Goal: Transaction & Acquisition: Purchase product/service

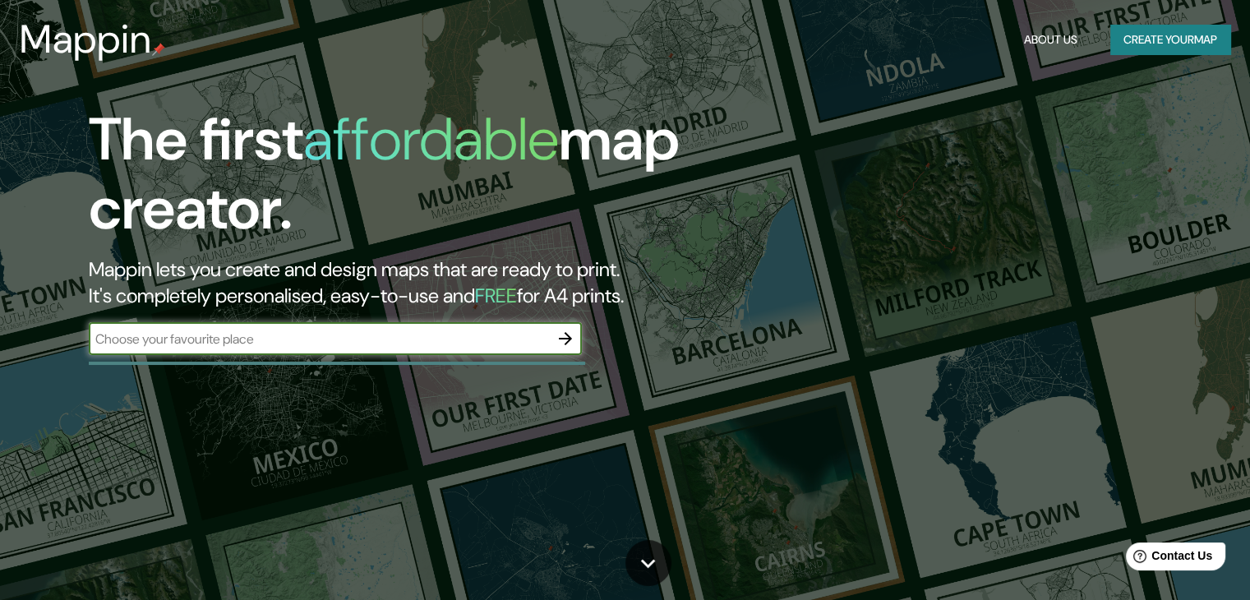
click at [542, 344] on input "text" at bounding box center [319, 339] width 460 height 19
click at [227, 395] on div "The first affordable map creator. Mappin lets you create and design maps that a…" at bounding box center [625, 300] width 1250 height 600
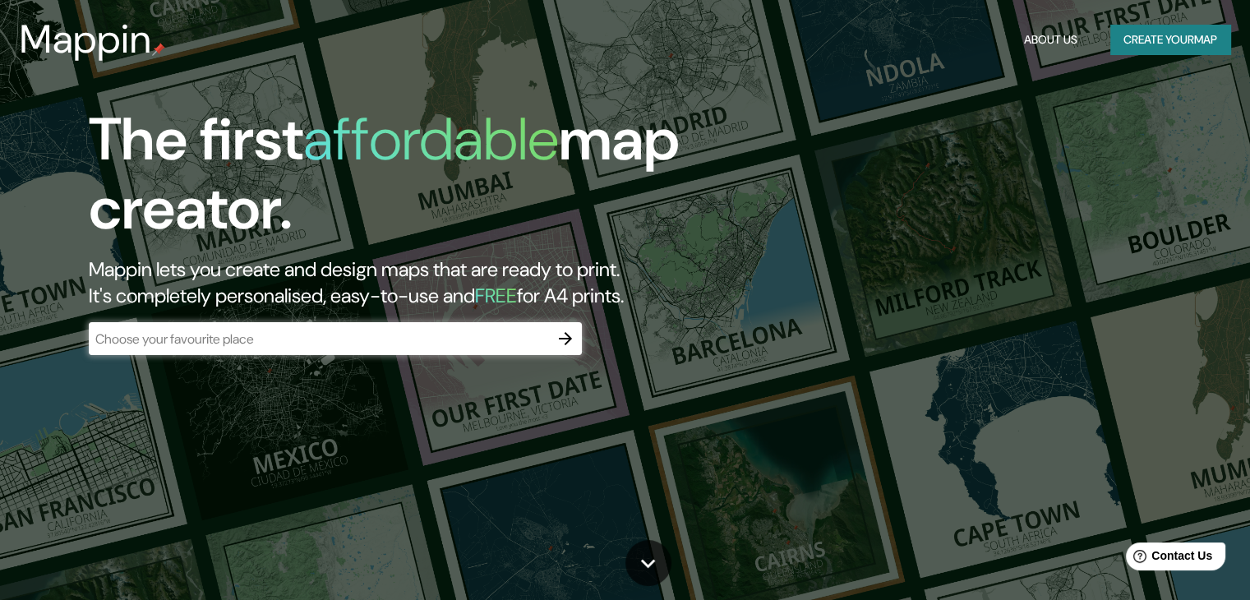
click at [253, 369] on div "The first affordable map creator. Mappin lets you create and design maps that a…" at bounding box center [401, 238] width 750 height 266
click at [487, 345] on input "text" at bounding box center [319, 339] width 460 height 19
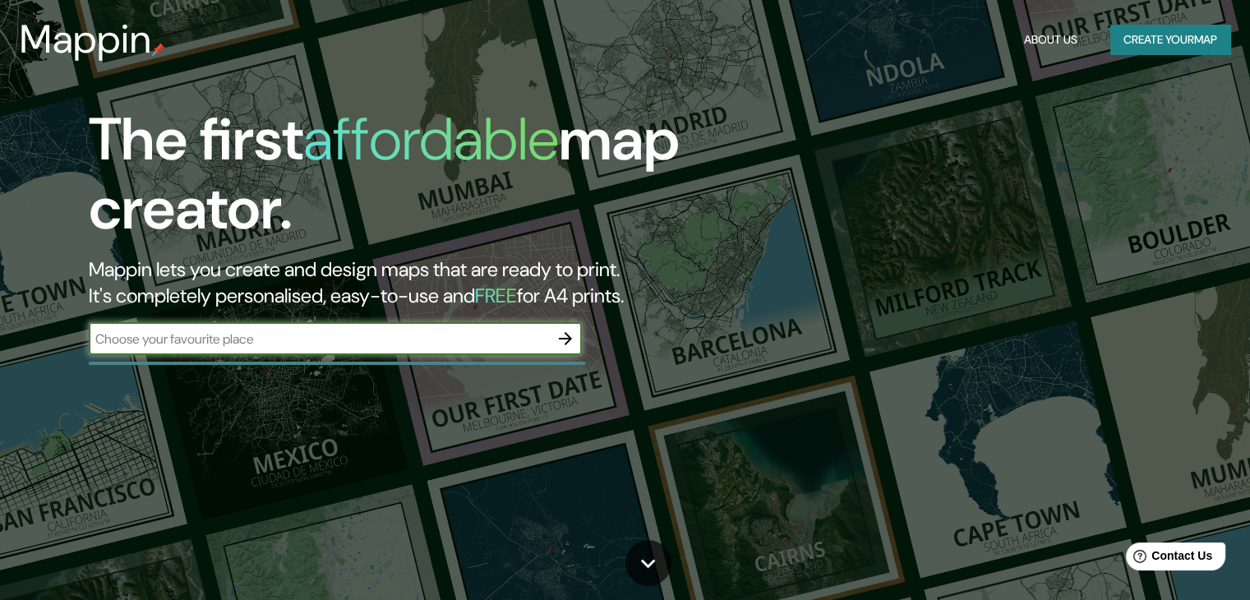
type input "VALLADOLID YUCATAN"
click at [569, 343] on icon "button" at bounding box center [566, 339] width 20 height 20
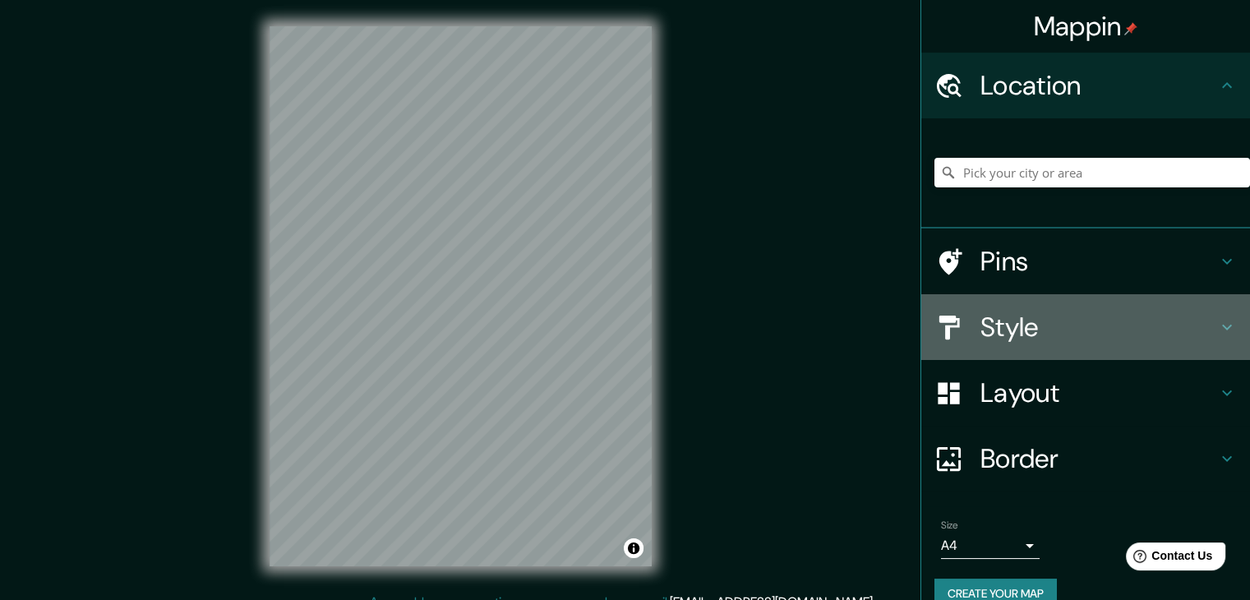
click at [1073, 324] on h4 "Style" at bounding box center [1099, 327] width 237 height 33
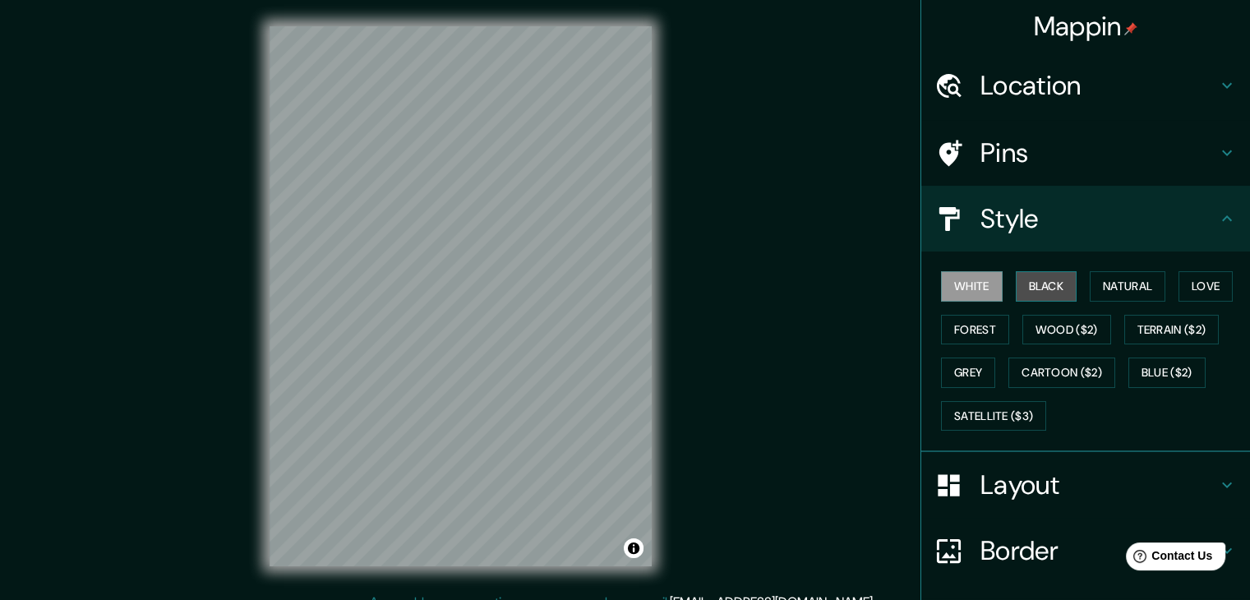
click at [1026, 287] on button "Black" at bounding box center [1047, 286] width 62 height 30
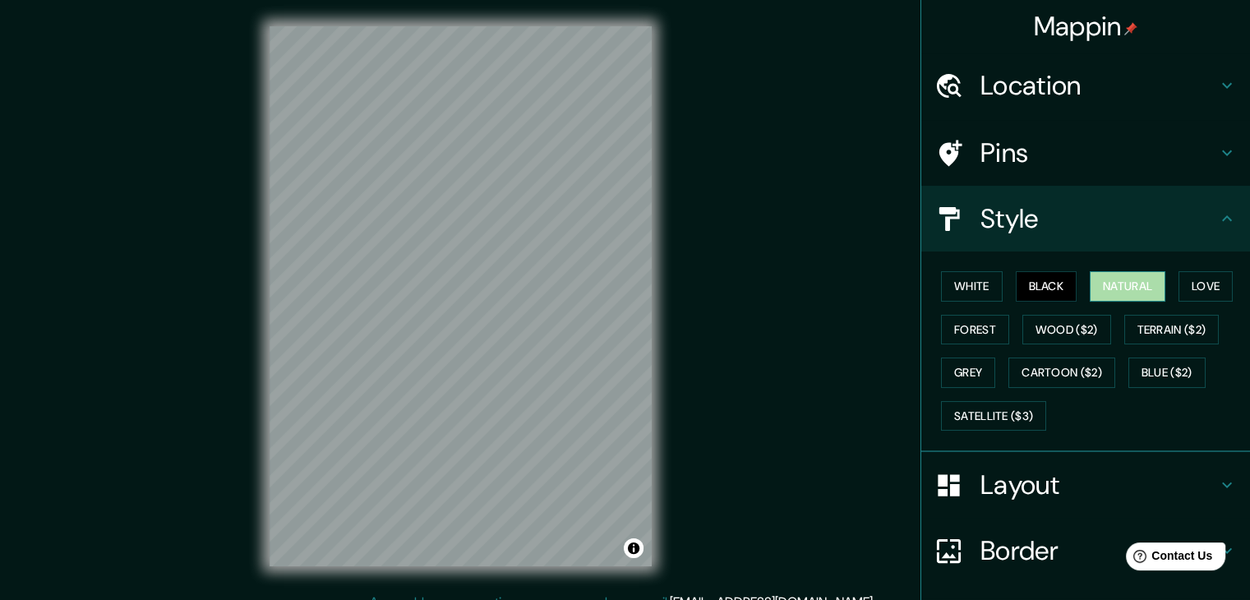
click at [1124, 288] on button "Natural" at bounding box center [1128, 286] width 76 height 30
click at [963, 315] on button "Forest" at bounding box center [975, 330] width 68 height 30
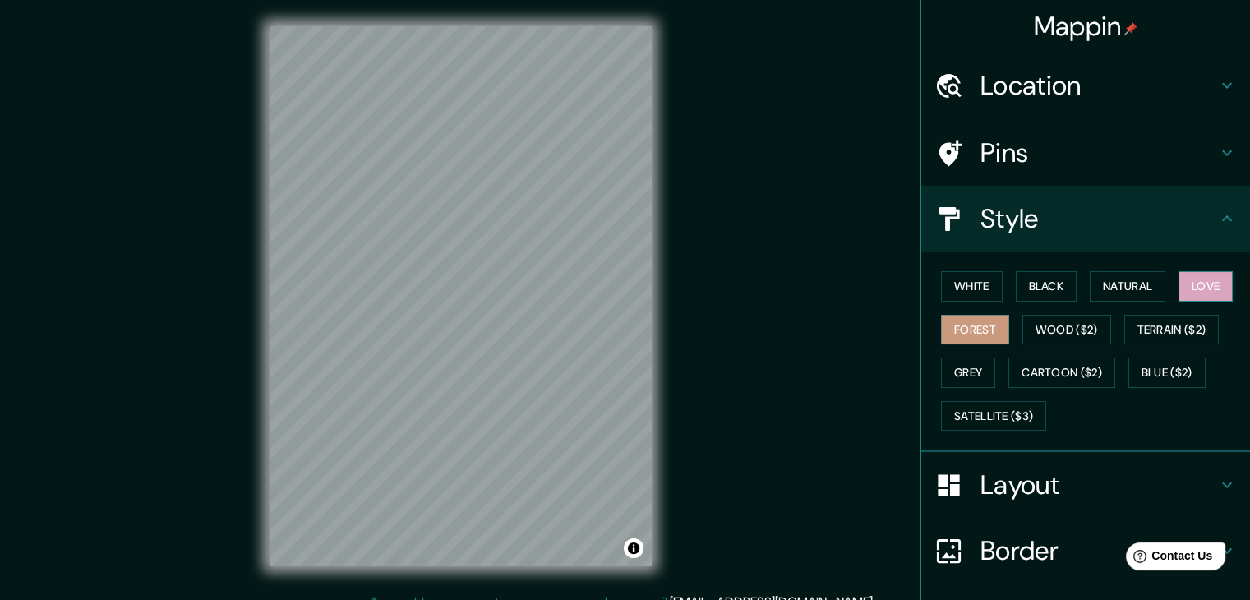
click at [1211, 284] on button "Love" at bounding box center [1206, 286] width 54 height 30
click at [1133, 288] on button "Natural" at bounding box center [1128, 286] width 76 height 30
